Goal: Transaction & Acquisition: Purchase product/service

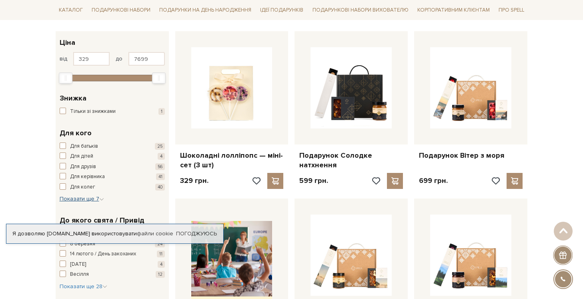
click at [86, 201] on span "Показати ще 7" at bounding box center [82, 198] width 44 height 7
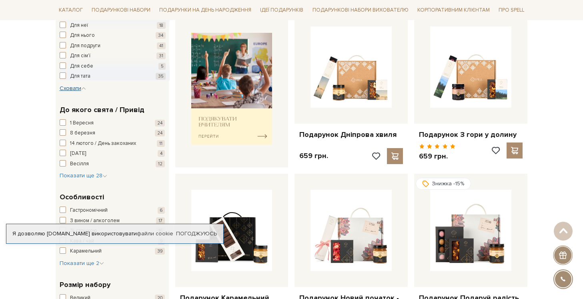
scroll to position [312, 0]
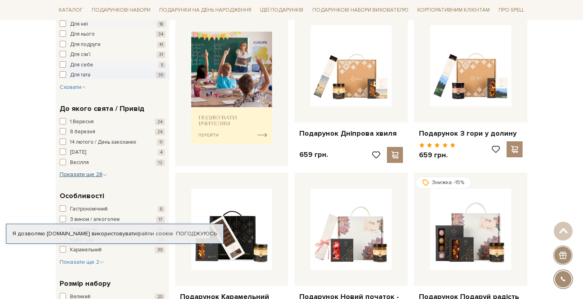
click at [80, 175] on span "Показати ще 28" at bounding box center [84, 174] width 48 height 7
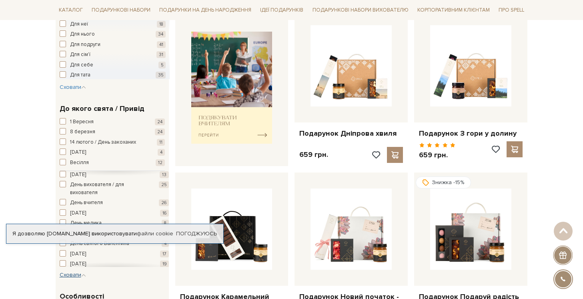
scroll to position [34, 0]
click at [85, 188] on span "День вихователя / для вихователя" at bounding box center [108, 189] width 77 height 16
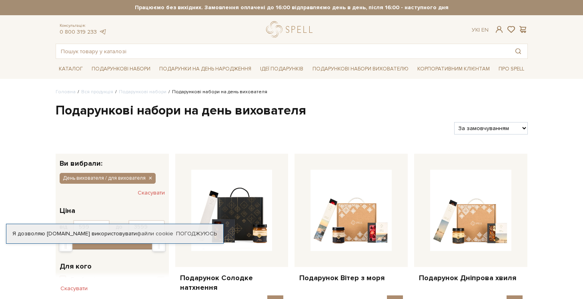
click at [190, 234] on link "Погоджуюсь" at bounding box center [196, 233] width 41 height 7
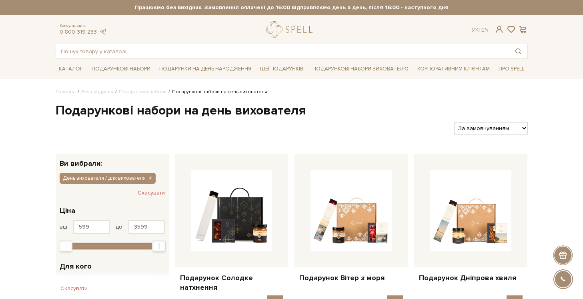
click at [342, 110] on h1 "Подарункові набори на день вихователя" at bounding box center [292, 110] width 472 height 17
